Goal: Find specific page/section

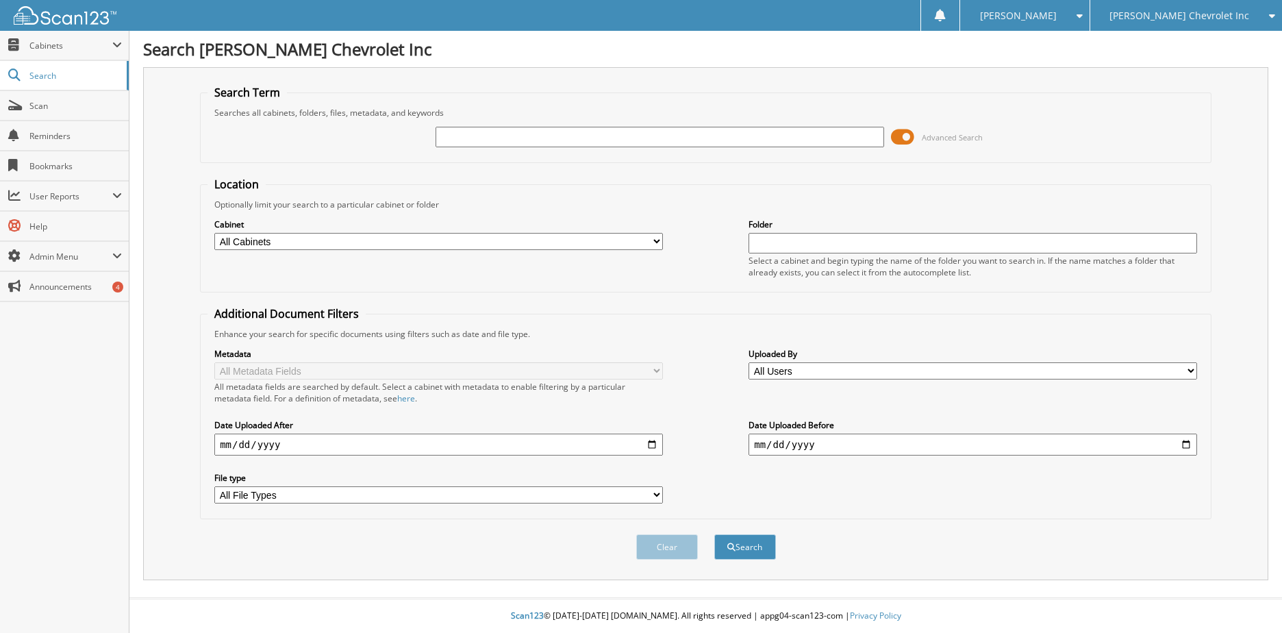
click at [572, 143] on input "text" at bounding box center [659, 137] width 449 height 21
type input "158193"
click at [714, 534] on button "Search" at bounding box center [745, 546] width 62 height 25
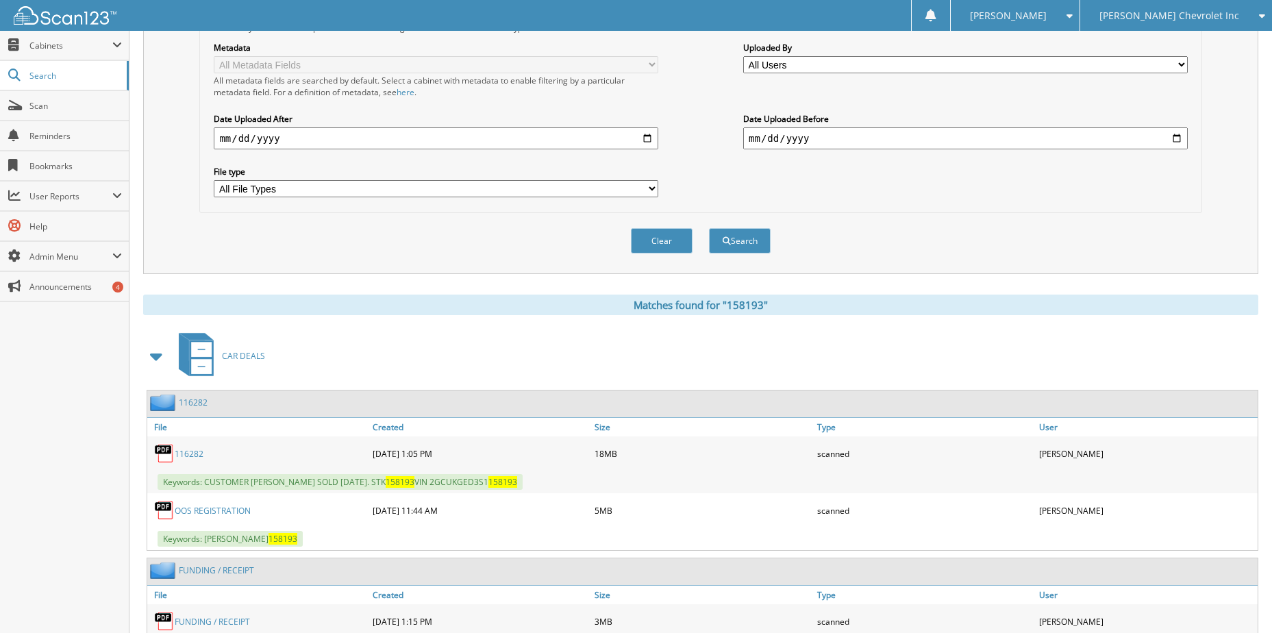
scroll to position [479, 0]
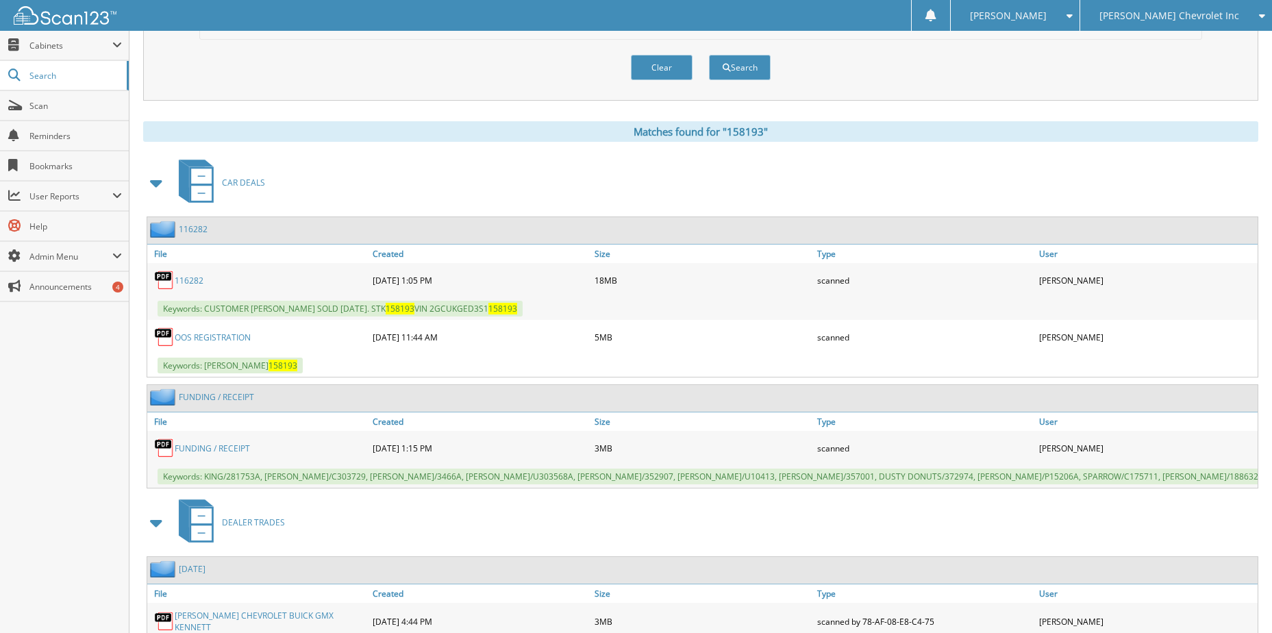
click at [190, 279] on link "116282" at bounding box center [189, 281] width 29 height 12
click at [229, 338] on link "OOS REGISTRATION" at bounding box center [213, 337] width 76 height 12
